Goal: Task Accomplishment & Management: Manage account settings

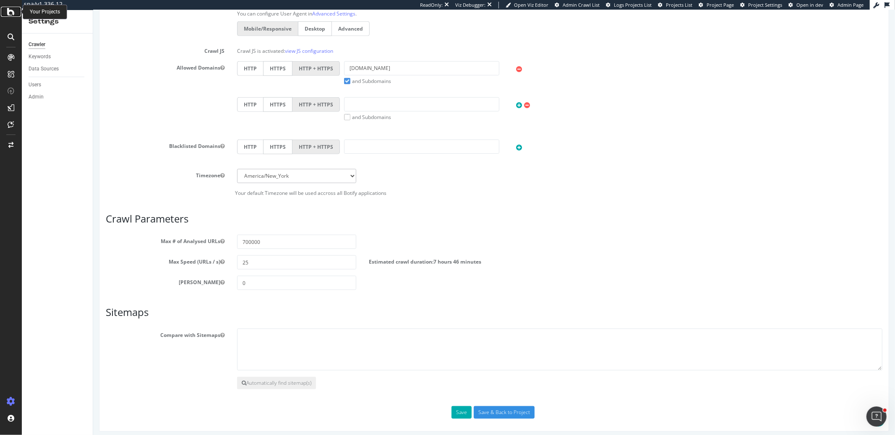
click at [13, 12] on icon at bounding box center [11, 12] width 8 height 10
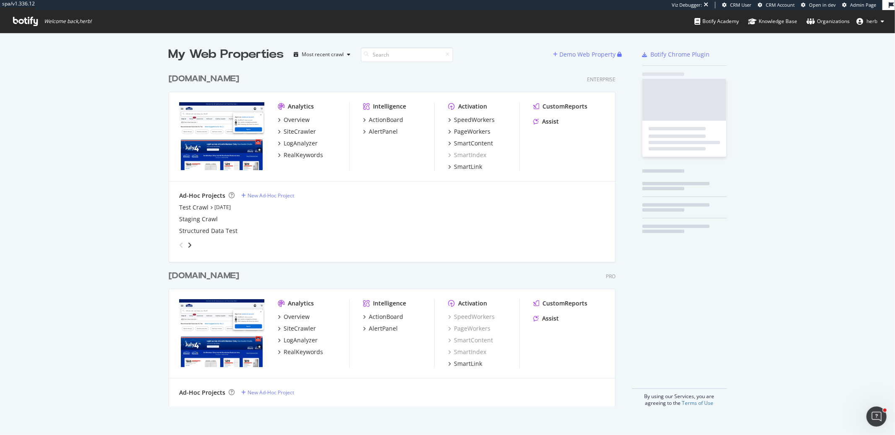
scroll to position [344, 453]
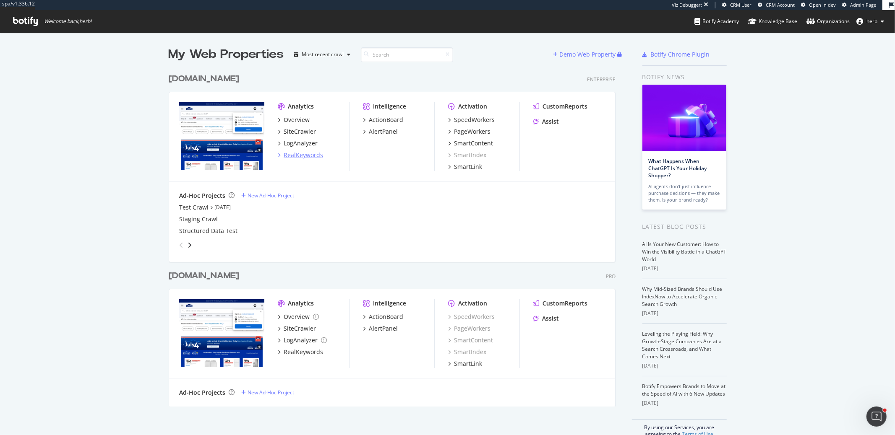
click at [316, 154] on div "RealKeywords" at bounding box center [303, 155] width 39 height 8
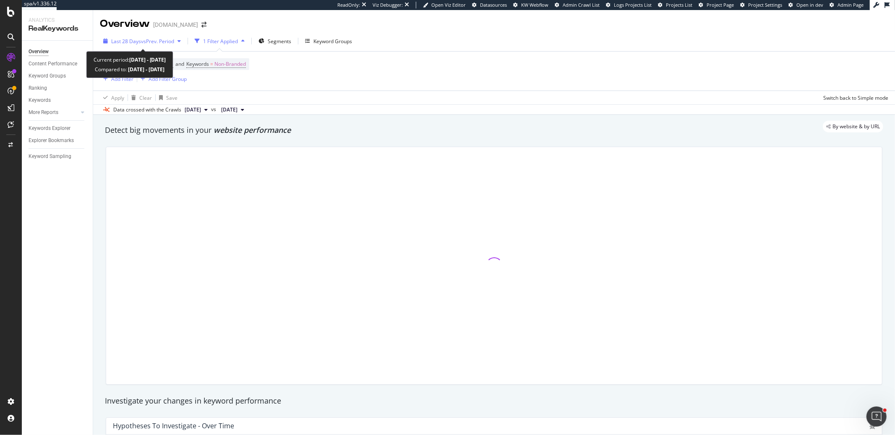
click at [125, 43] on span "Last 28 Days" at bounding box center [126, 41] width 30 height 7
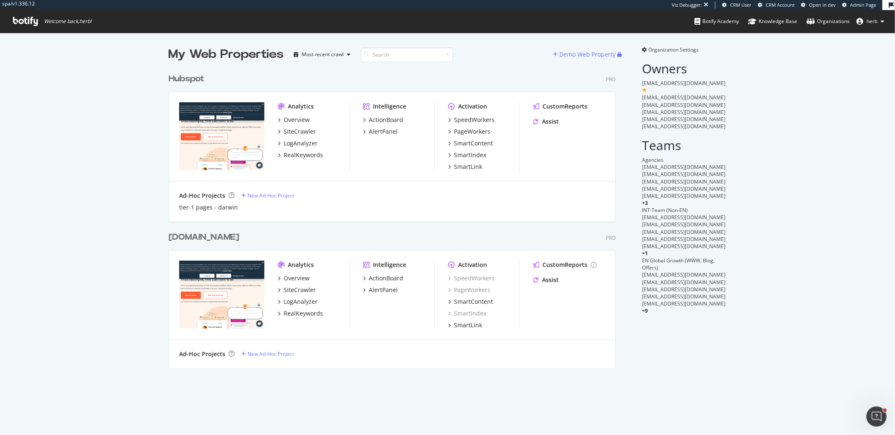
click at [190, 77] on div "Hubspot" at bounding box center [187, 79] width 36 height 12
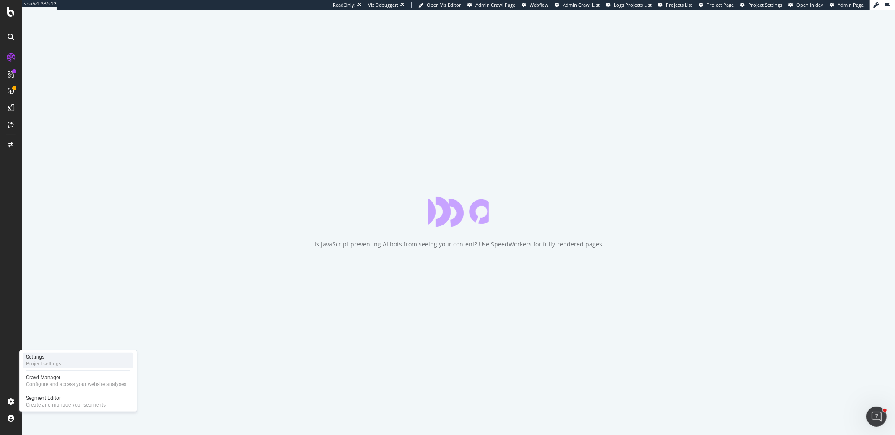
click at [41, 362] on div "Project settings" at bounding box center [43, 364] width 35 height 7
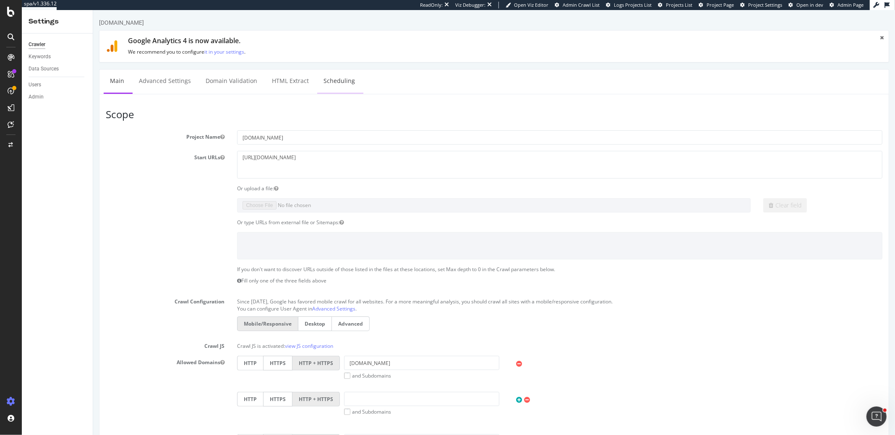
click at [339, 82] on link "Scheduling" at bounding box center [339, 81] width 44 height 23
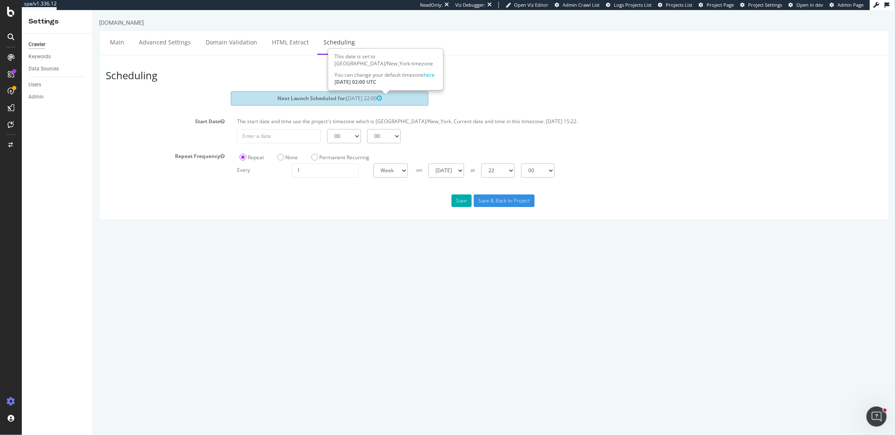
click at [382, 96] on icon at bounding box center [379, 98] width 5 height 6
